Goal: Task Accomplishment & Management: Complete application form

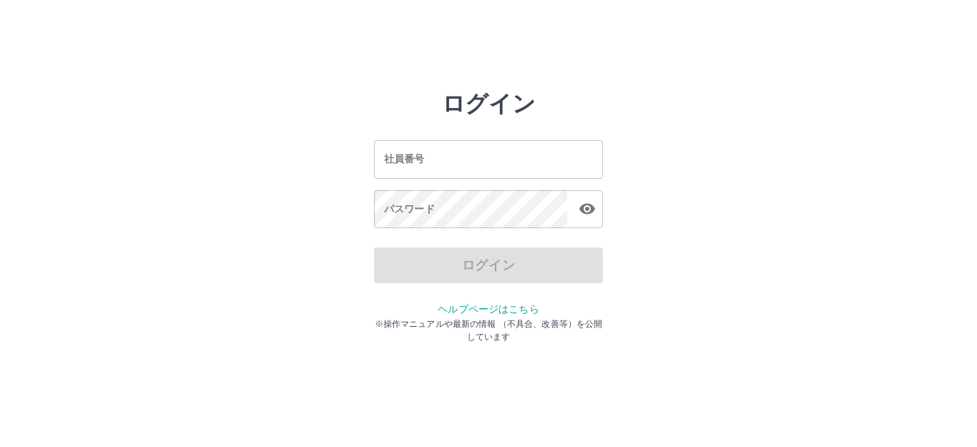
click at [433, 169] on input "社員番号" at bounding box center [488, 159] width 229 height 38
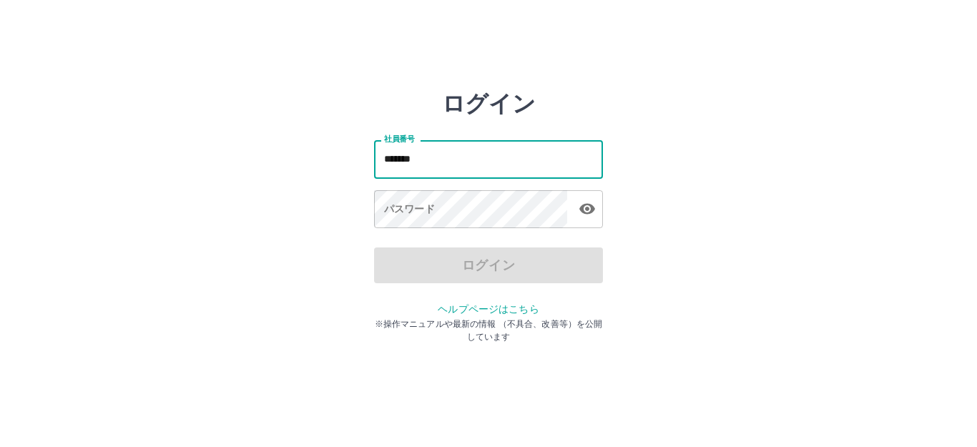
type input "*******"
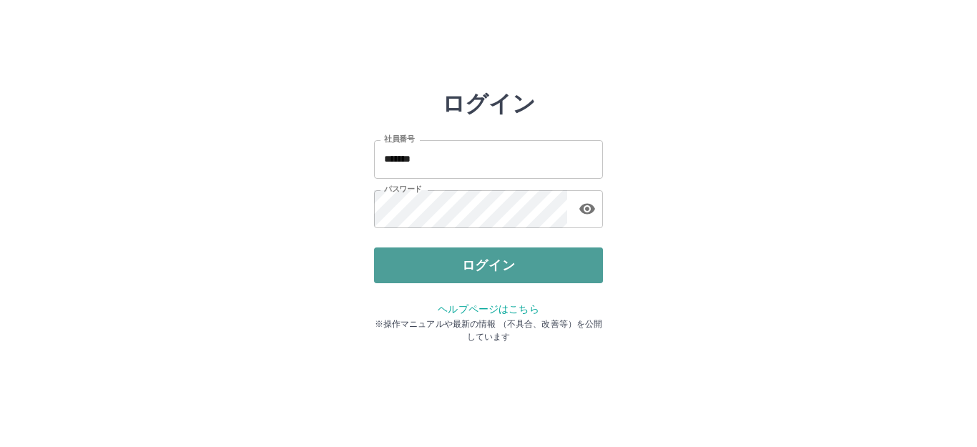
click at [414, 255] on button "ログイン" at bounding box center [488, 265] width 229 height 36
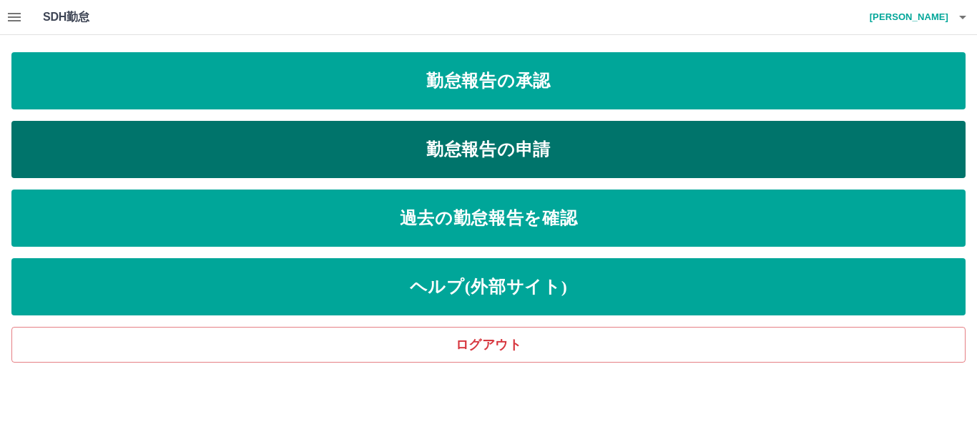
click at [508, 142] on link "勤怠報告の申請" at bounding box center [488, 149] width 954 height 57
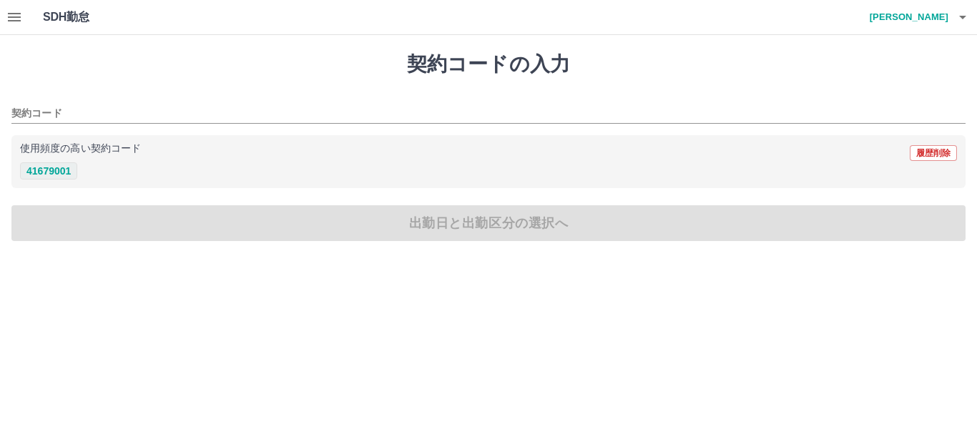
click at [51, 174] on button "41679001" at bounding box center [48, 170] width 57 height 17
type input "********"
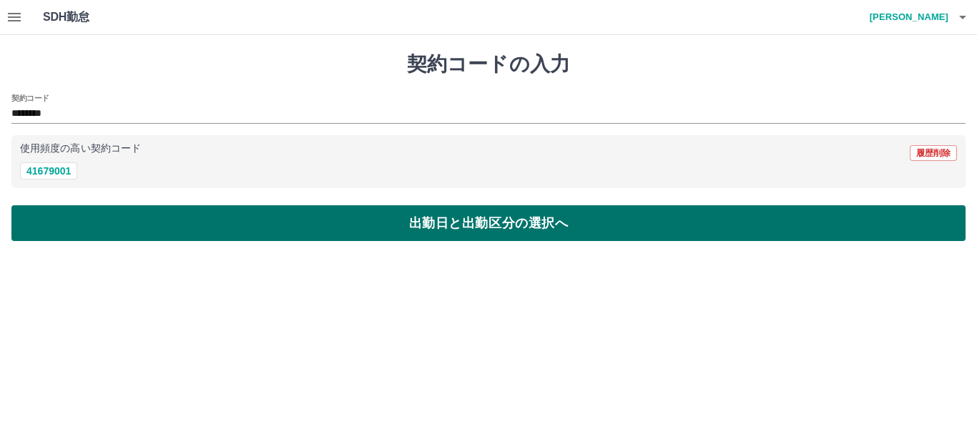
click at [361, 205] on button "出勤日と出勤区分の選択へ" at bounding box center [488, 223] width 954 height 36
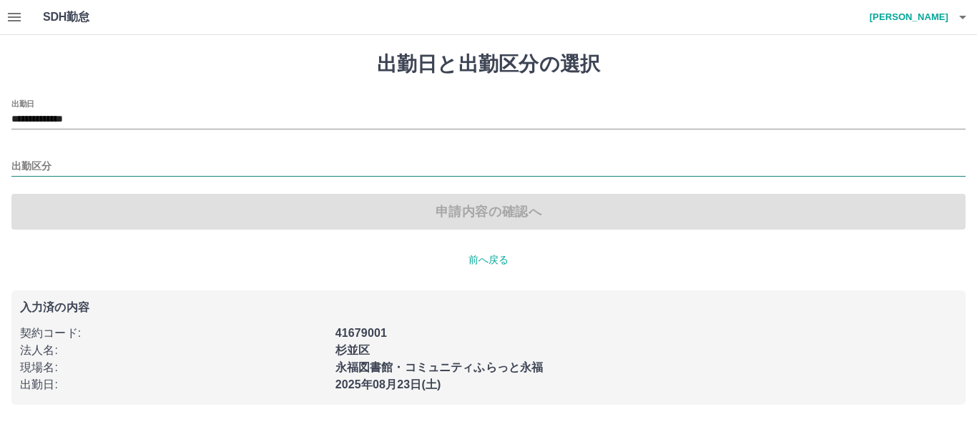
click at [77, 163] on input "出勤区分" at bounding box center [488, 167] width 954 height 18
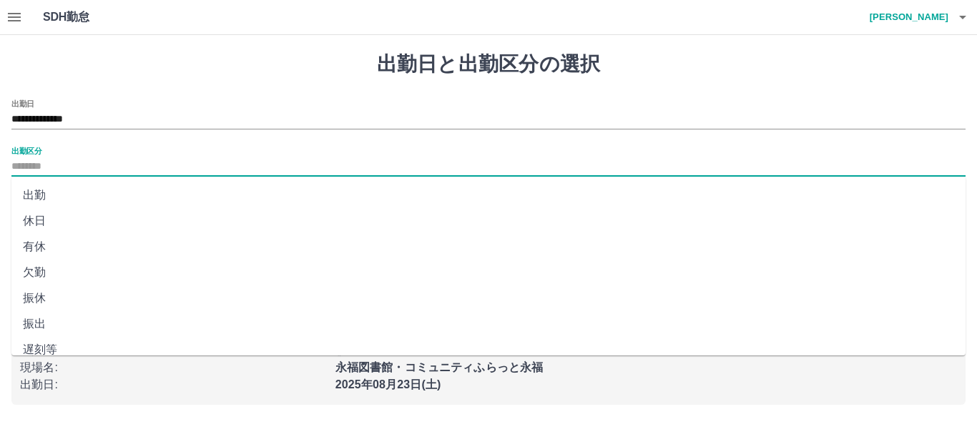
drag, startPoint x: 60, startPoint y: 190, endPoint x: 69, endPoint y: 192, distance: 8.8
click at [59, 191] on li "出勤" at bounding box center [488, 195] width 954 height 26
type input "**"
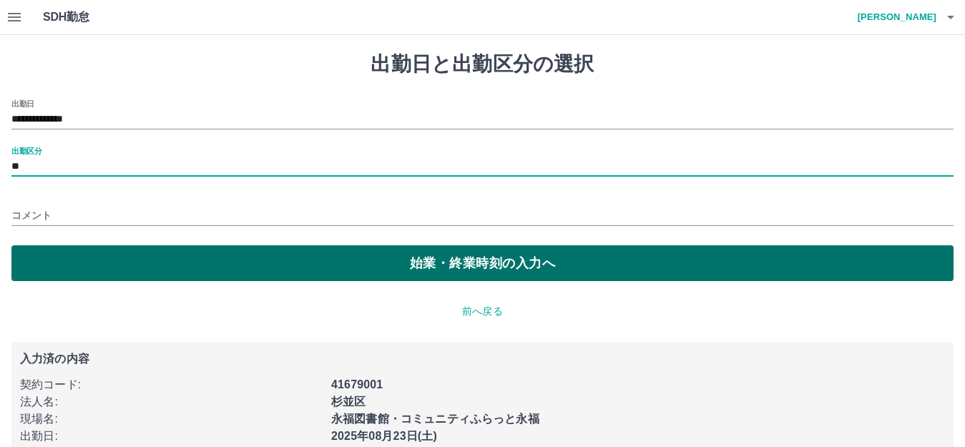
click at [483, 253] on button "始業・終業時刻の入力へ" at bounding box center [482, 263] width 942 height 36
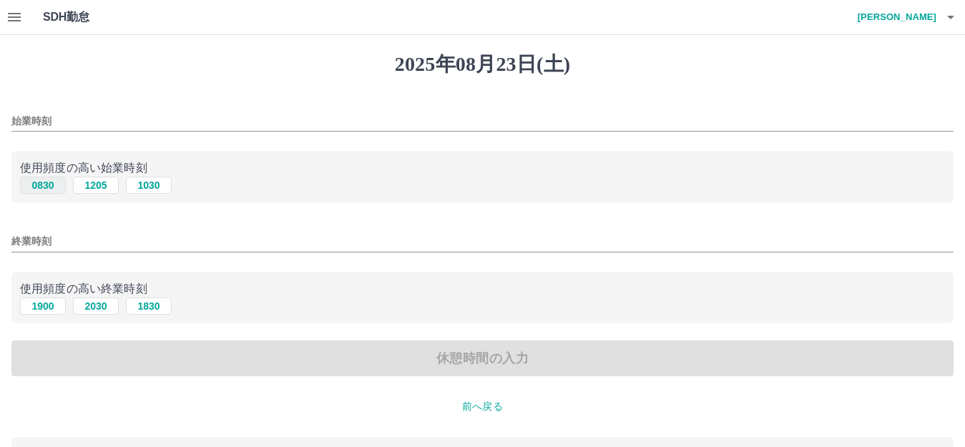
click at [39, 188] on button "0830" at bounding box center [43, 185] width 46 height 17
type input "****"
click at [86, 237] on input "終業時刻" at bounding box center [482, 241] width 942 height 21
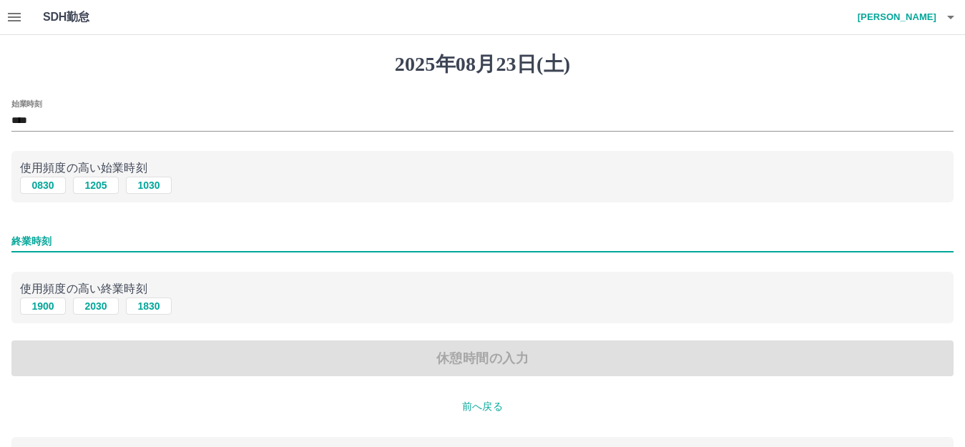
type input "****"
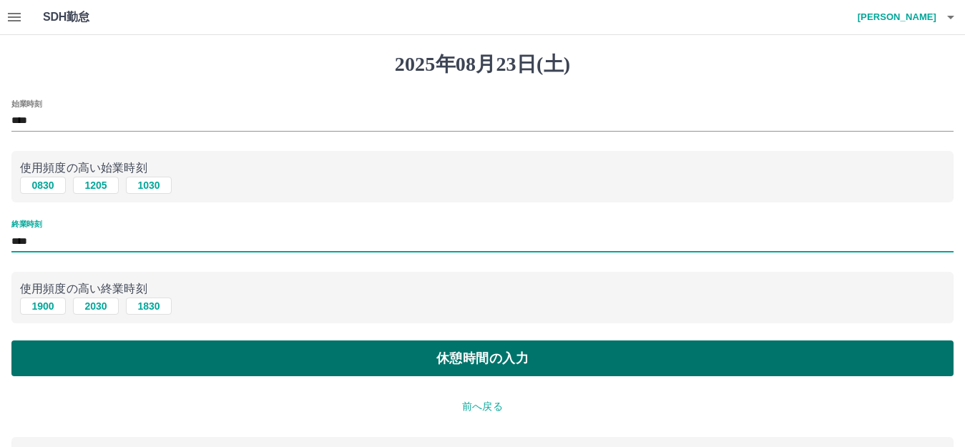
click at [497, 345] on button "休憩時間の入力" at bounding box center [482, 358] width 942 height 36
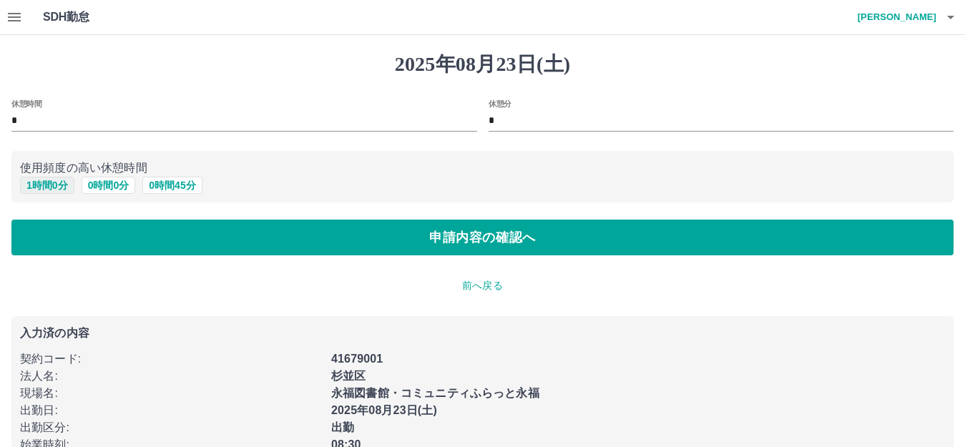
click at [43, 188] on button "1 時間 0 分" at bounding box center [47, 185] width 54 height 17
type input "*"
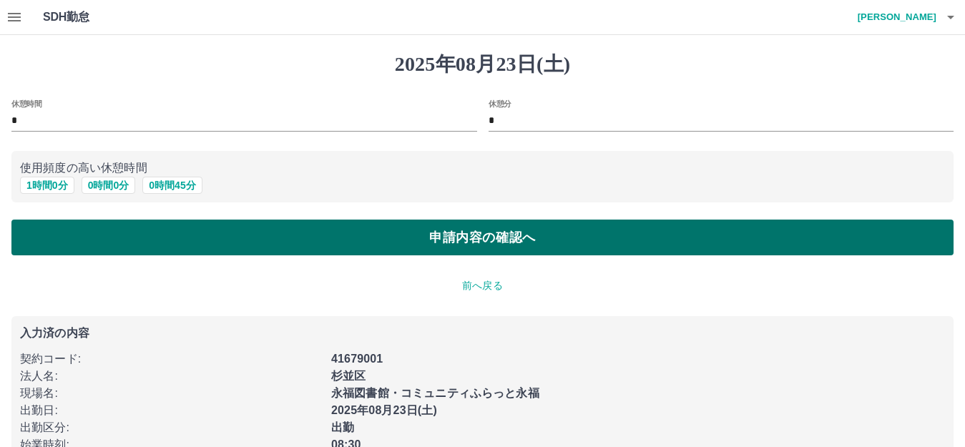
click at [313, 230] on button "申請内容の確認へ" at bounding box center [482, 238] width 942 height 36
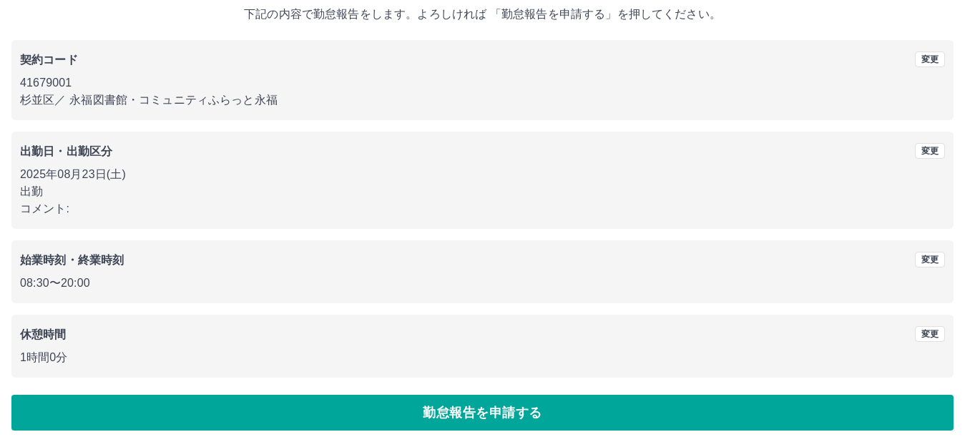
scroll to position [89, 0]
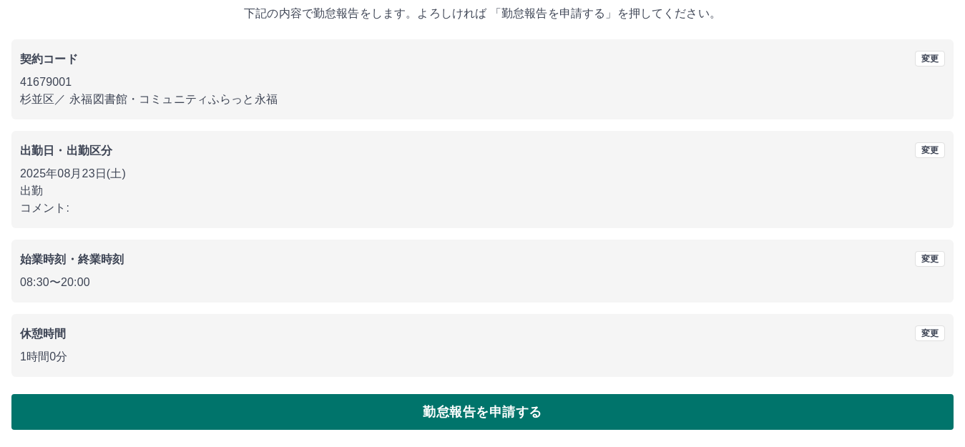
click at [574, 411] on button "勤怠報告を申請する" at bounding box center [482, 412] width 942 height 36
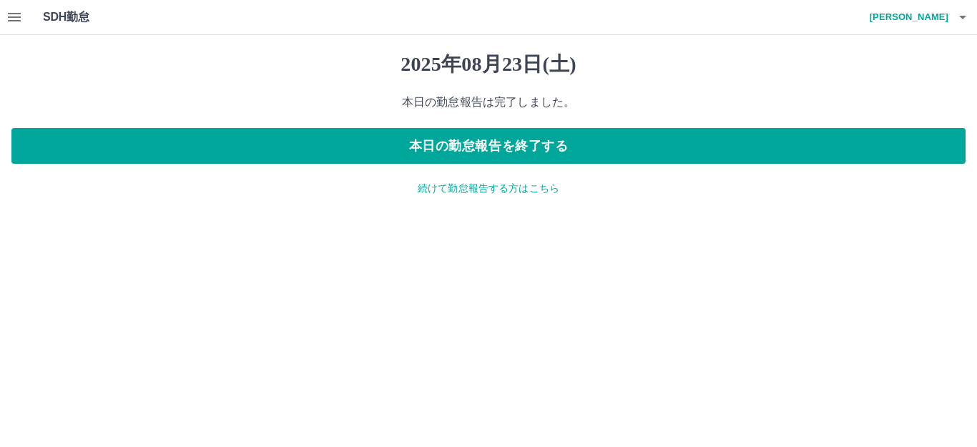
click at [9, 18] on icon "button" at bounding box center [14, 17] width 13 height 9
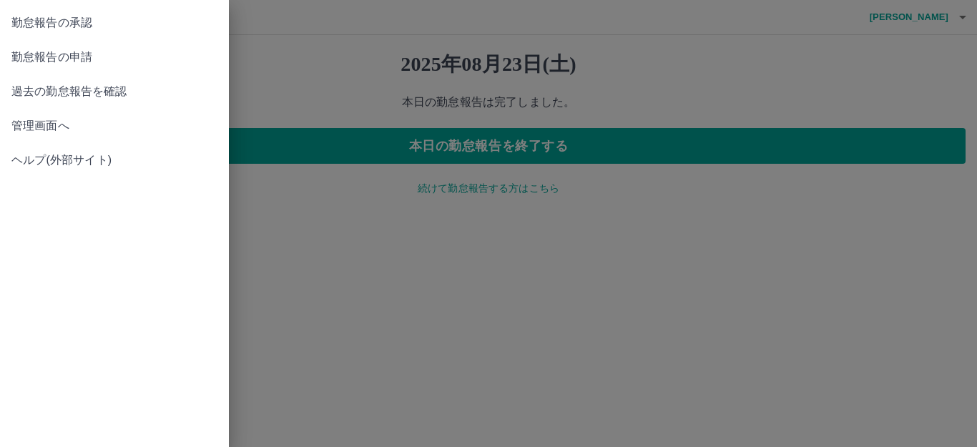
click at [46, 31] on link "勤怠報告の承認" at bounding box center [114, 23] width 229 height 34
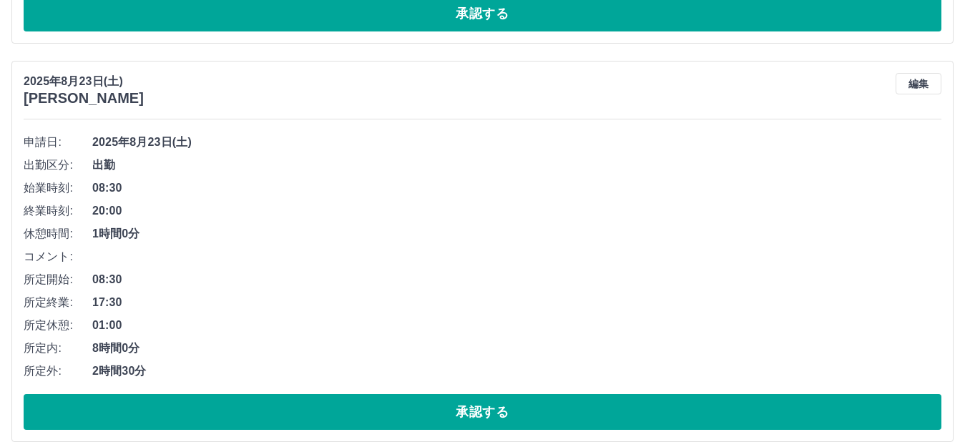
scroll to position [501, 0]
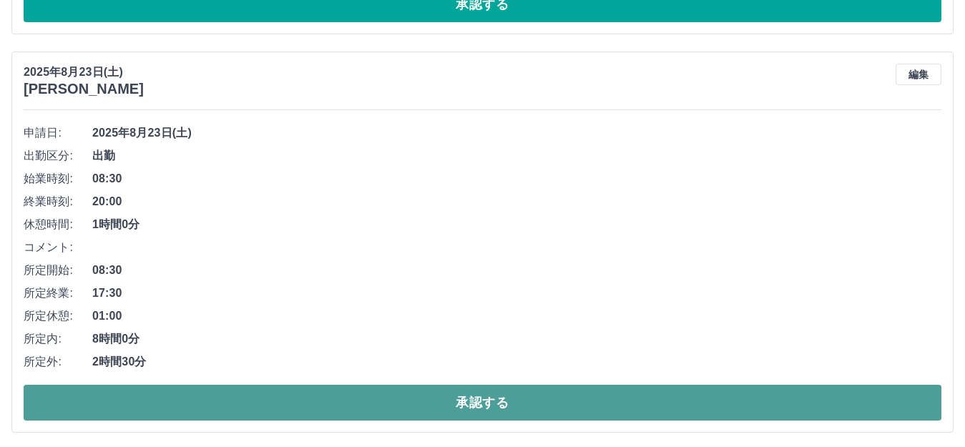
click at [391, 401] on button "承認する" at bounding box center [482, 403] width 917 height 36
